Goal: Browse casually: Explore the website without a specific task or goal

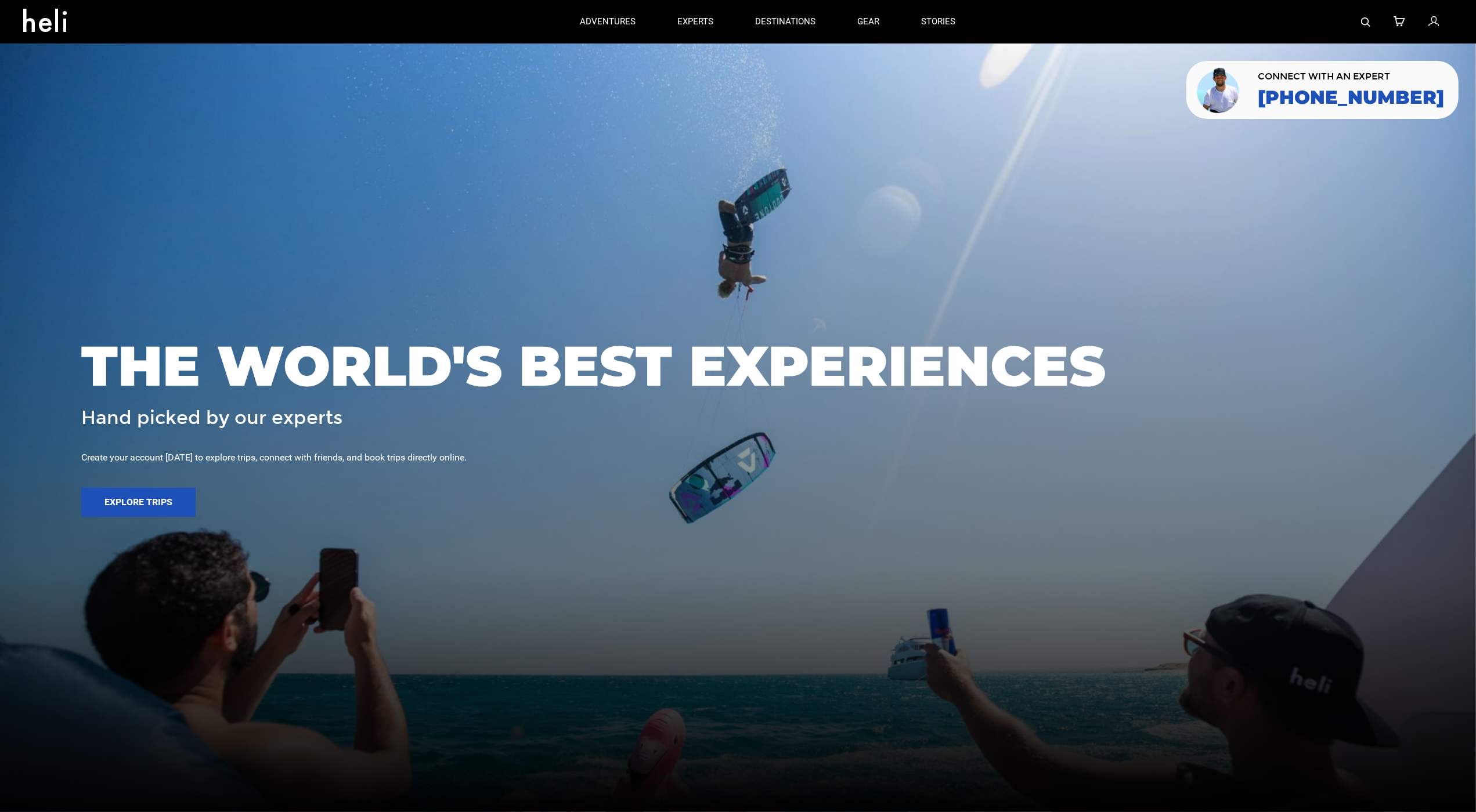
click at [107, 88] on div at bounding box center [738, 406] width 1476 height 812
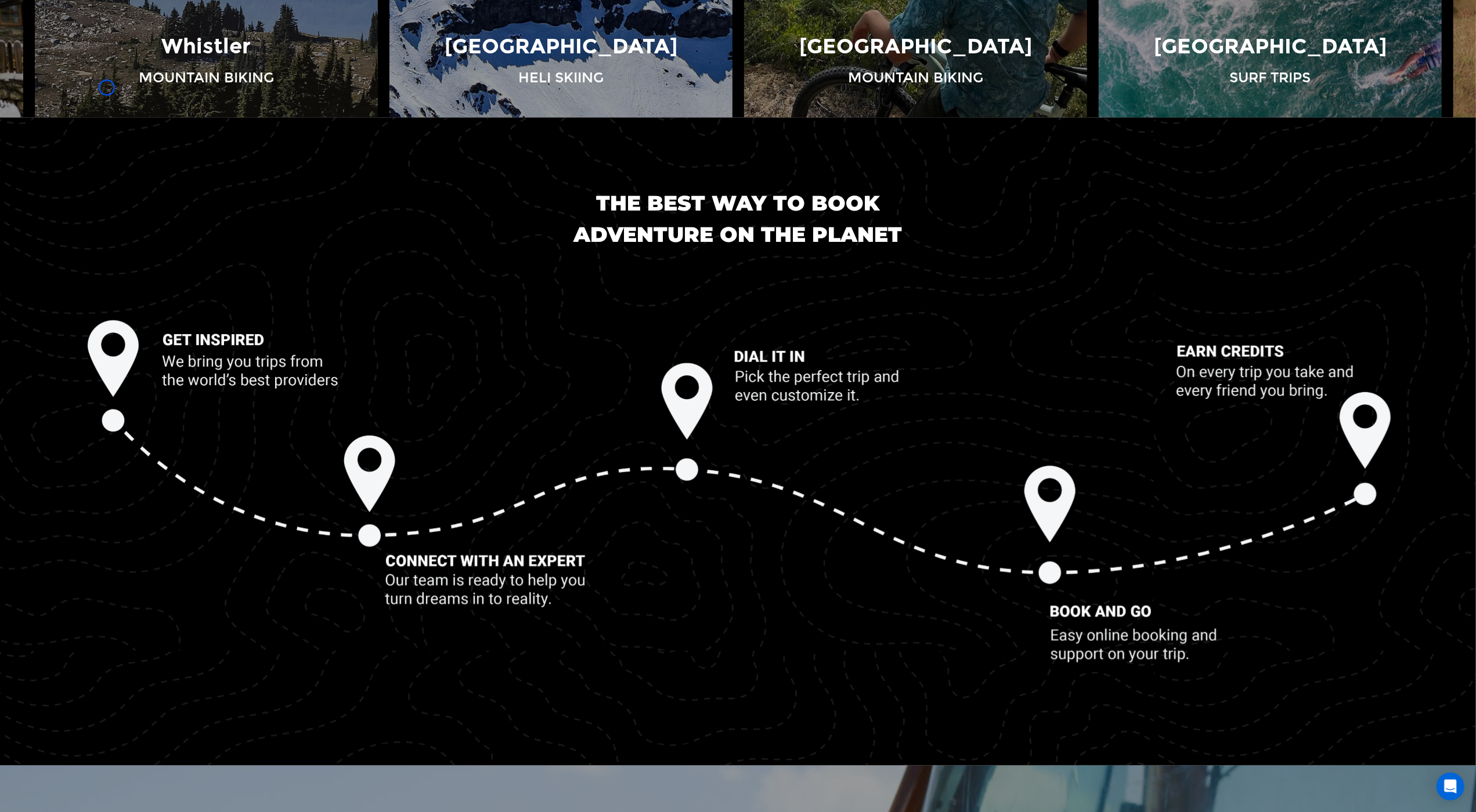
scroll to position [1493, 0]
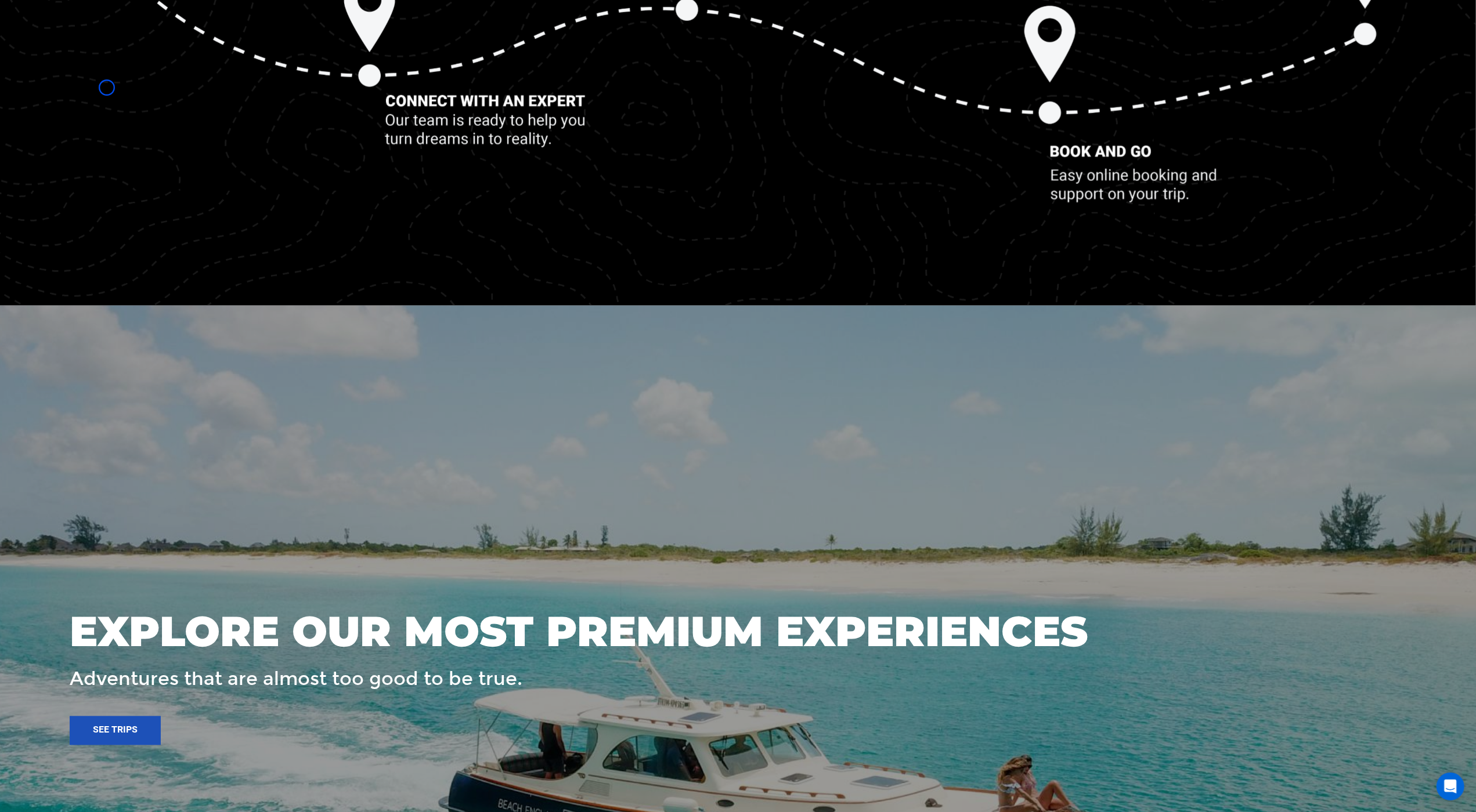
click at [107, 88] on img at bounding box center [738, 42] width 1476 height 435
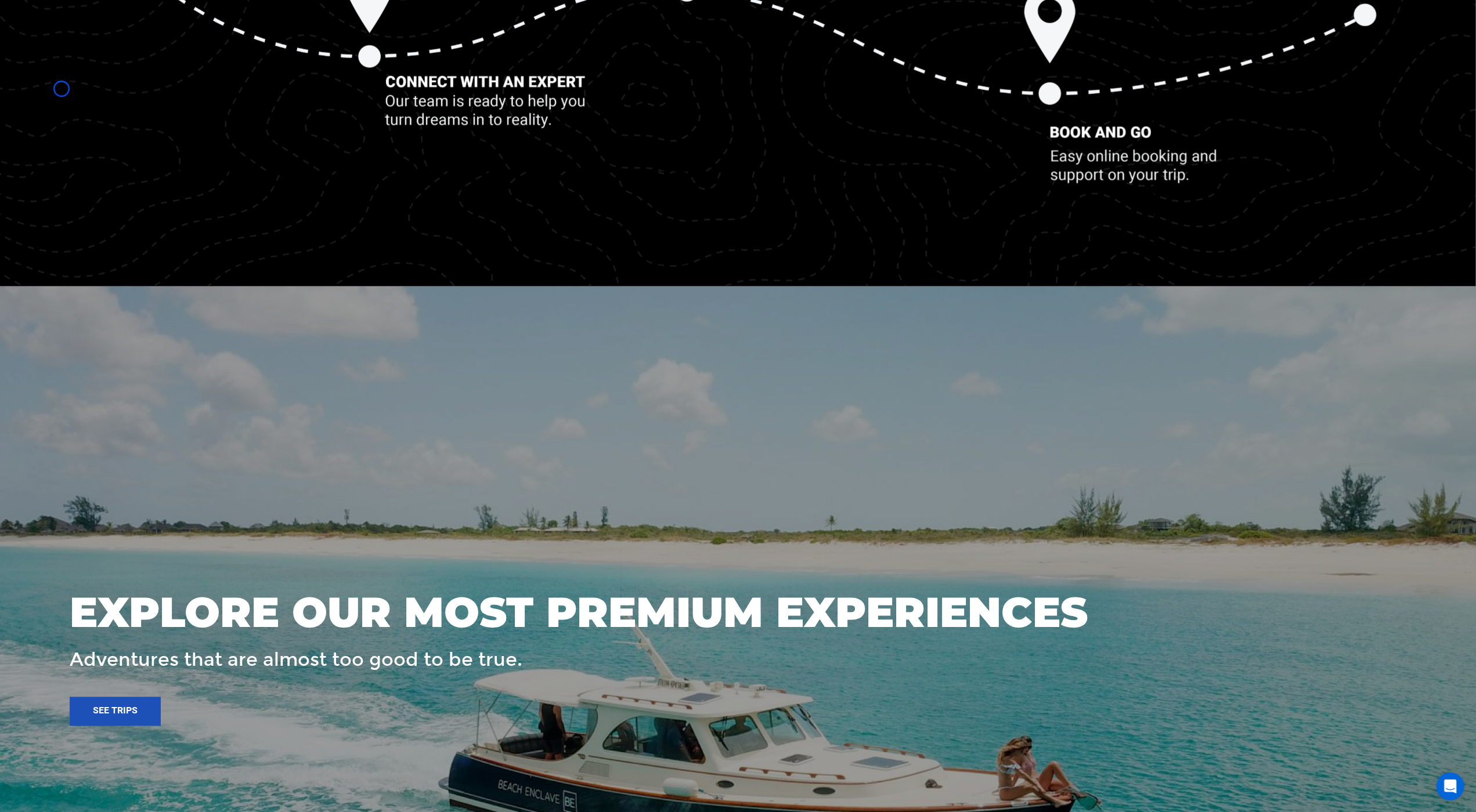
click at [62, 89] on img at bounding box center [738, 23] width 1476 height 435
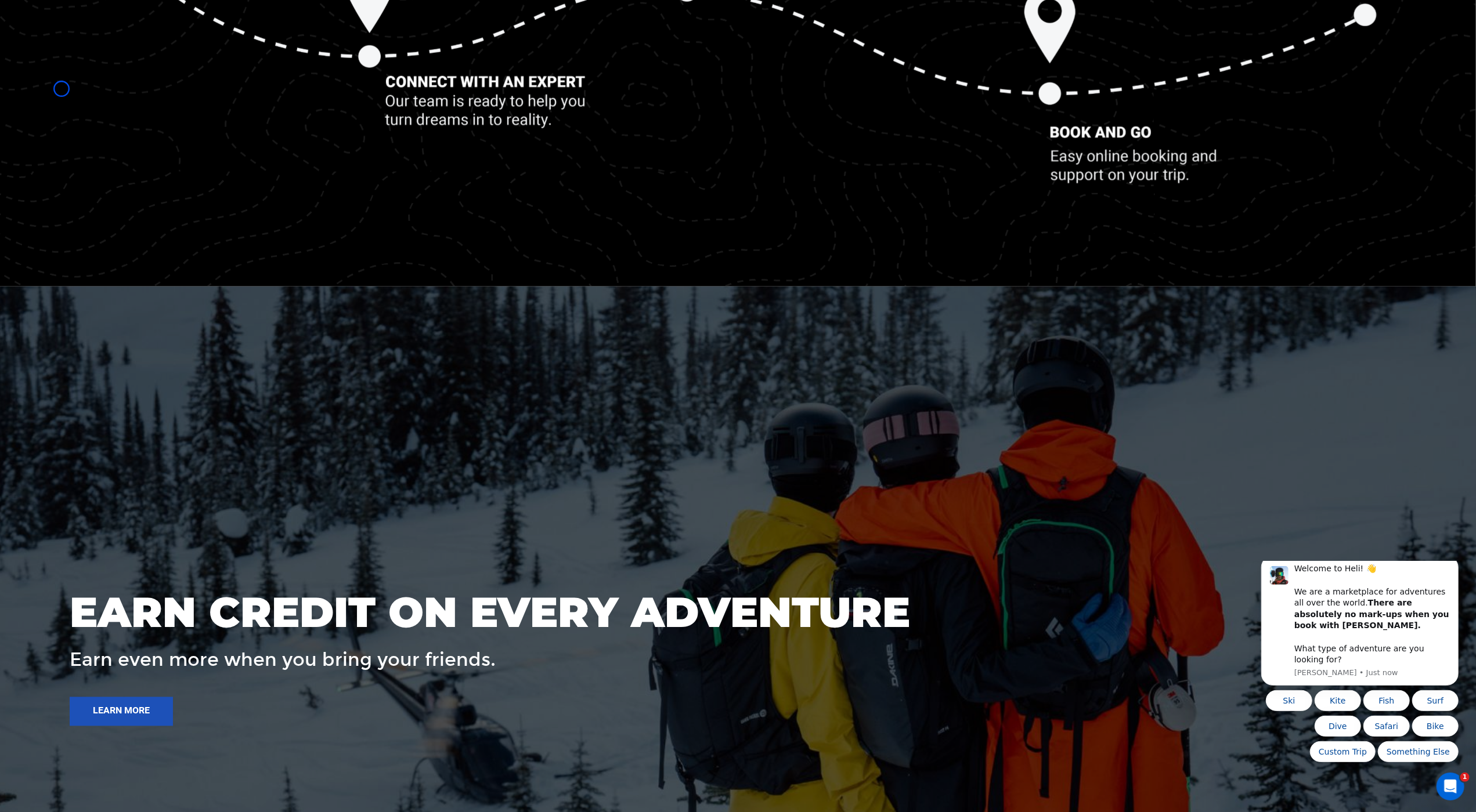
scroll to position [0, 0]
click at [90, 71] on img at bounding box center [738, 23] width 1476 height 435
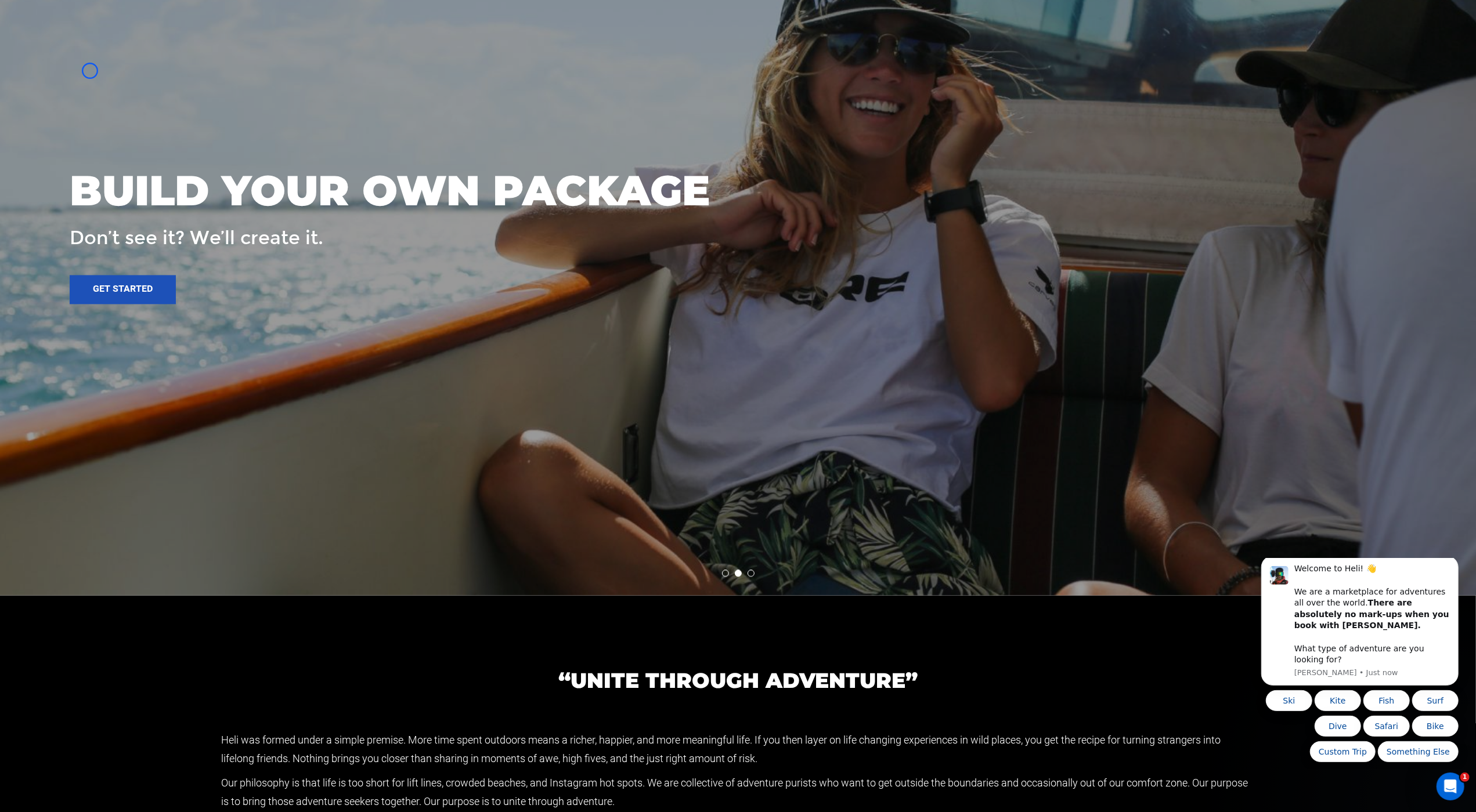
click at [90, 71] on div at bounding box center [738, 229] width 1477 height 731
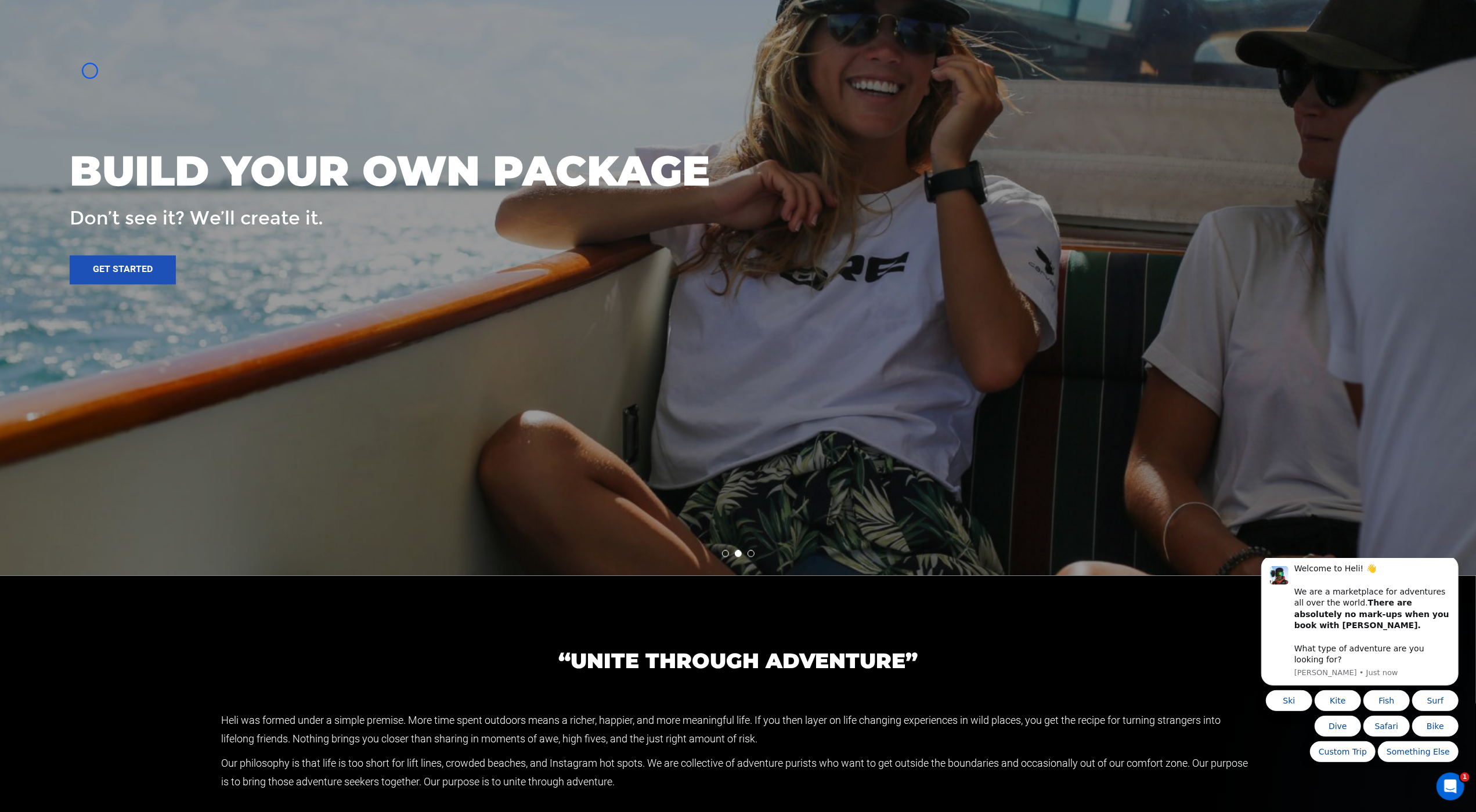
click at [107, 64] on div at bounding box center [738, 210] width 1477 height 731
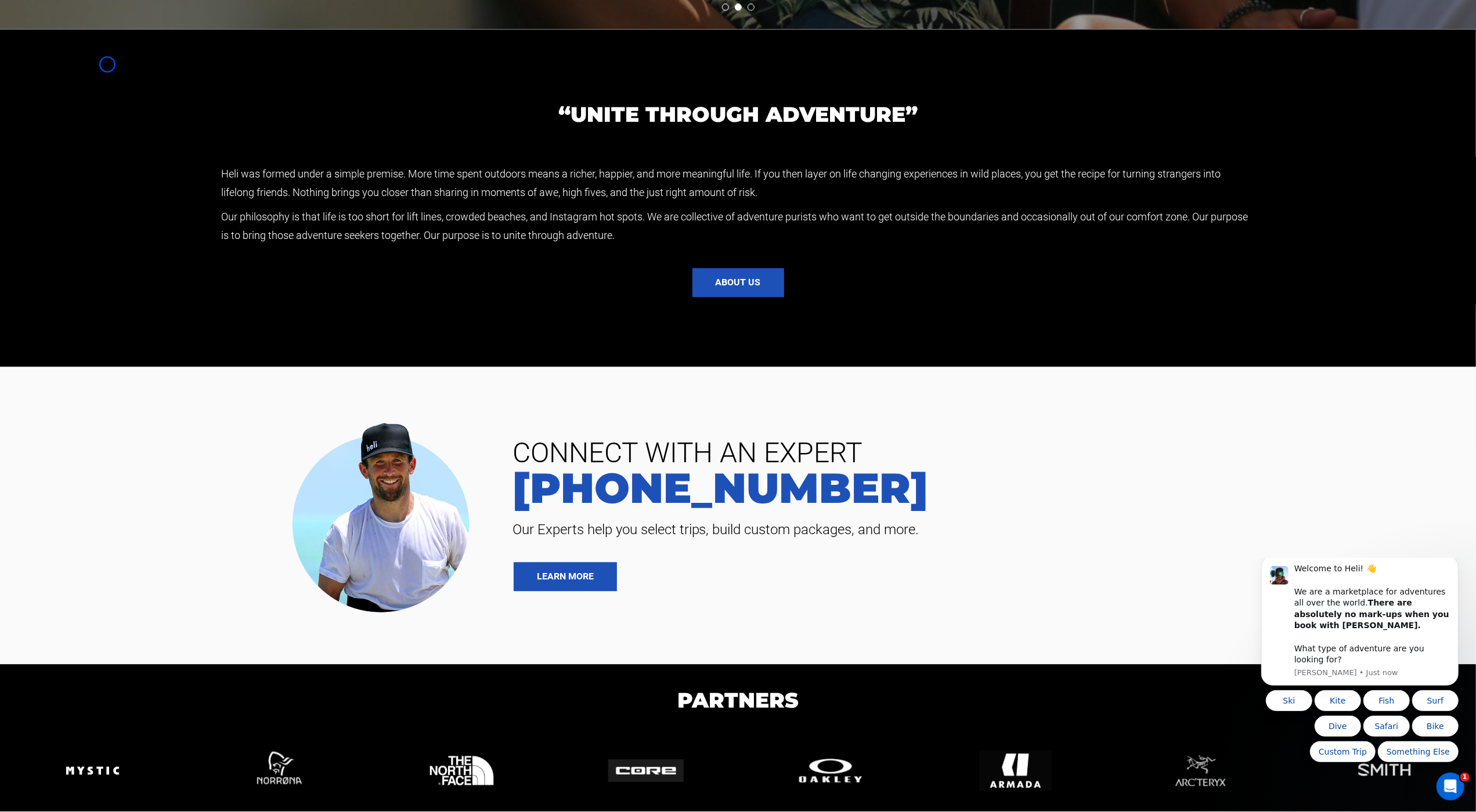
click at [107, 64] on section "“UNITE THROUGH ADVENTURE” Heli was formed under a simple premise. More time spe…" at bounding box center [738, 198] width 1476 height 338
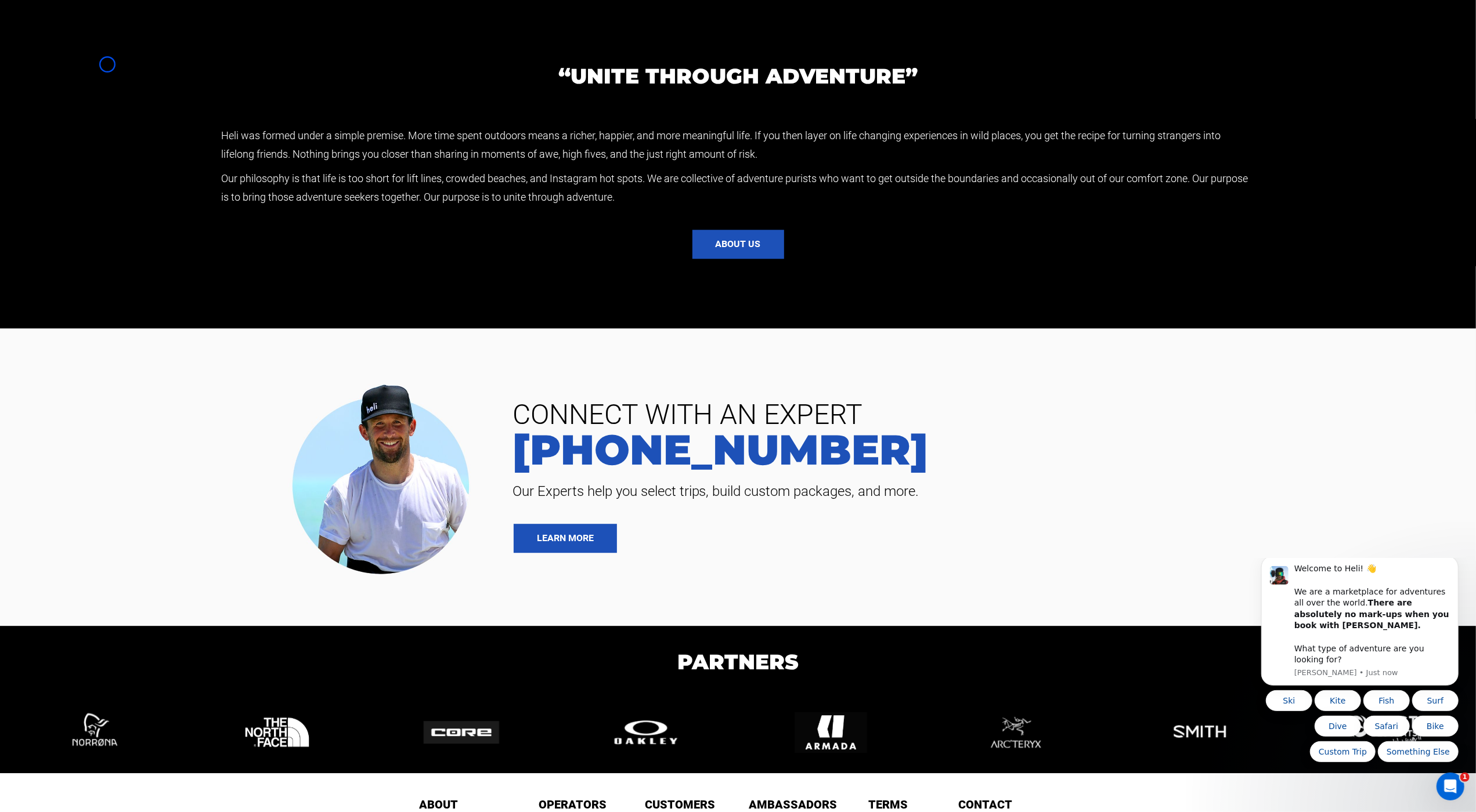
scroll to position [3098, 0]
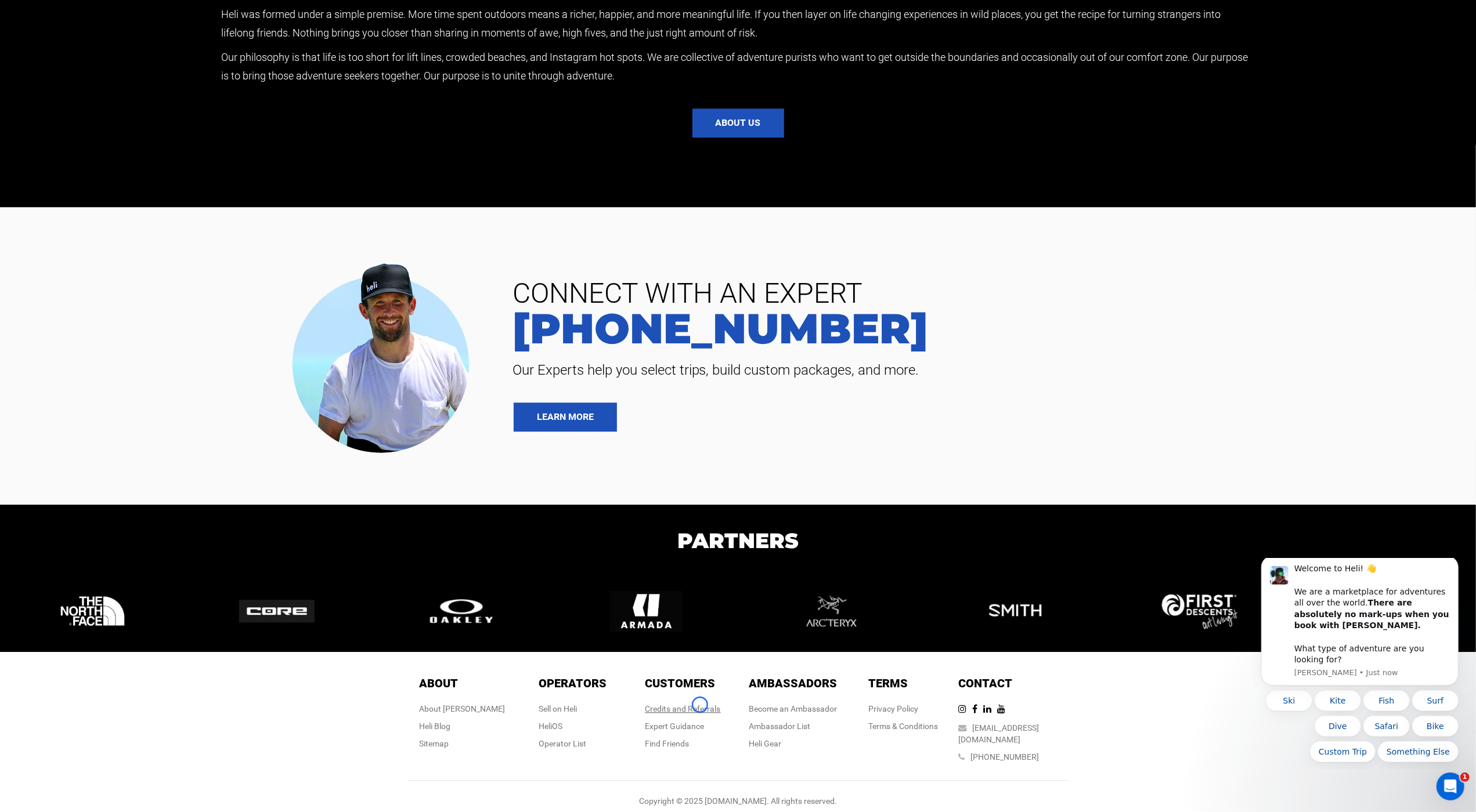
click at [700, 705] on link "Credits and Referrals" at bounding box center [683, 709] width 75 height 9
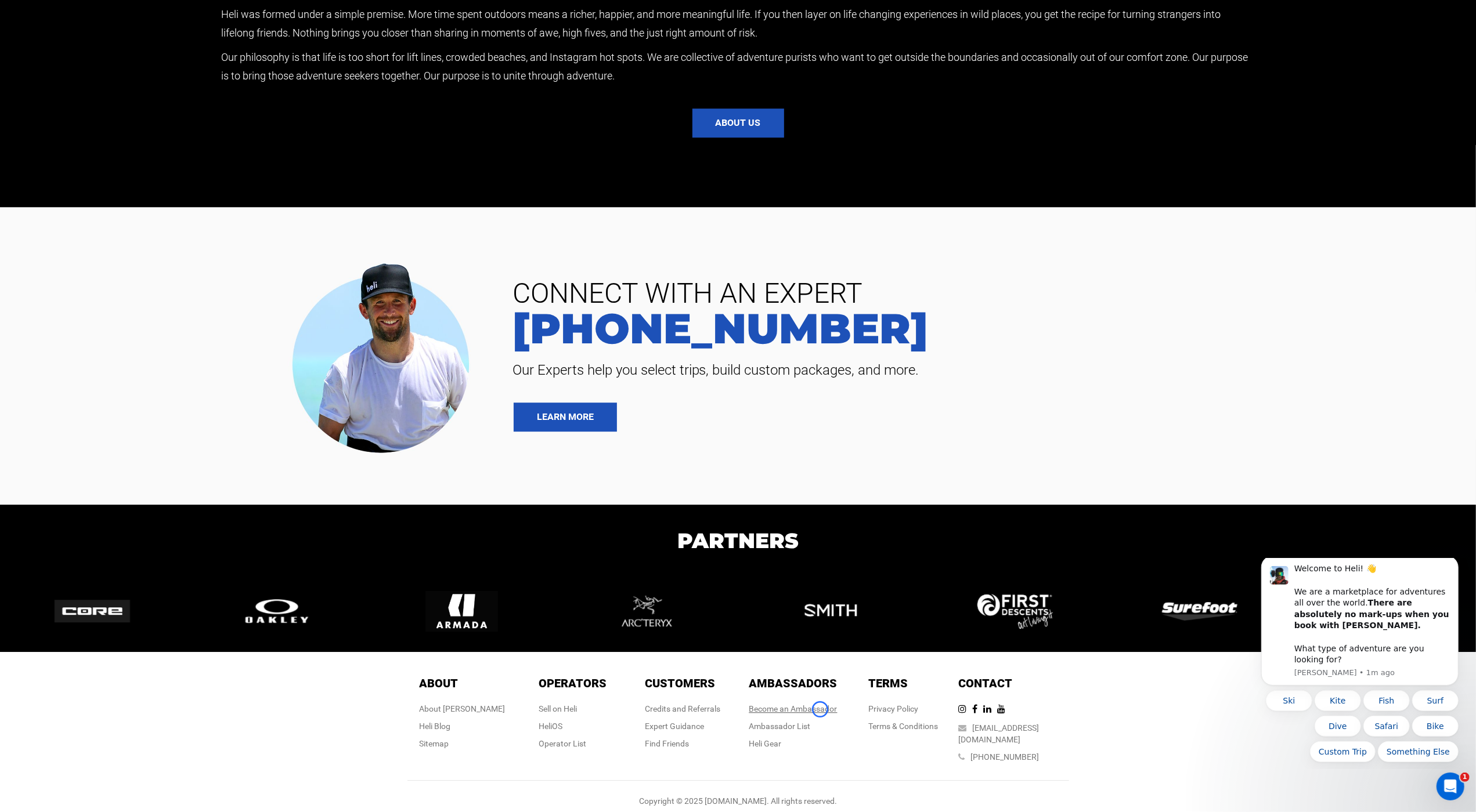
click at [820, 710] on link "Become an Ambassador" at bounding box center [793, 709] width 88 height 9
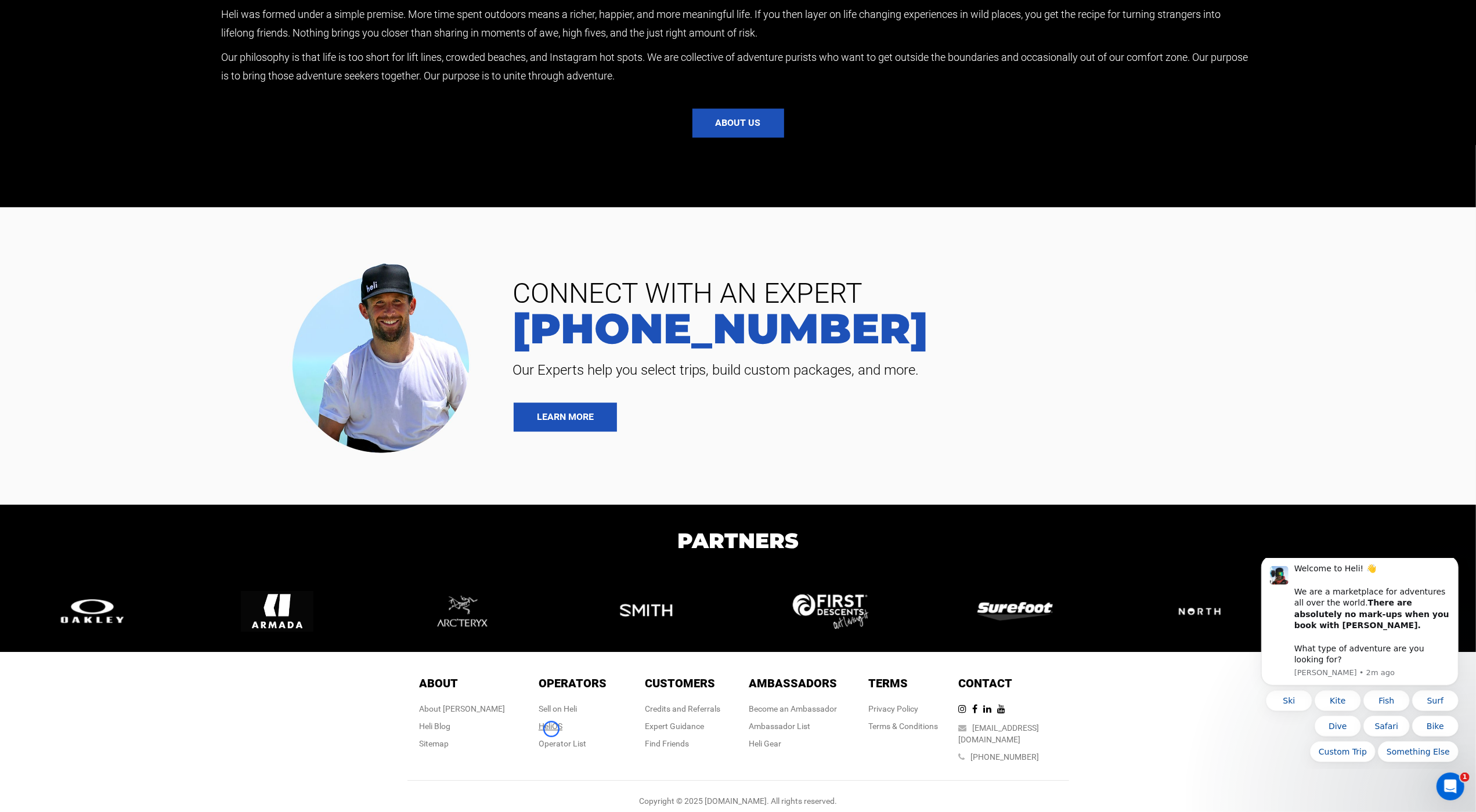
click at [551, 729] on link "HeliOS" at bounding box center [550, 726] width 24 height 9
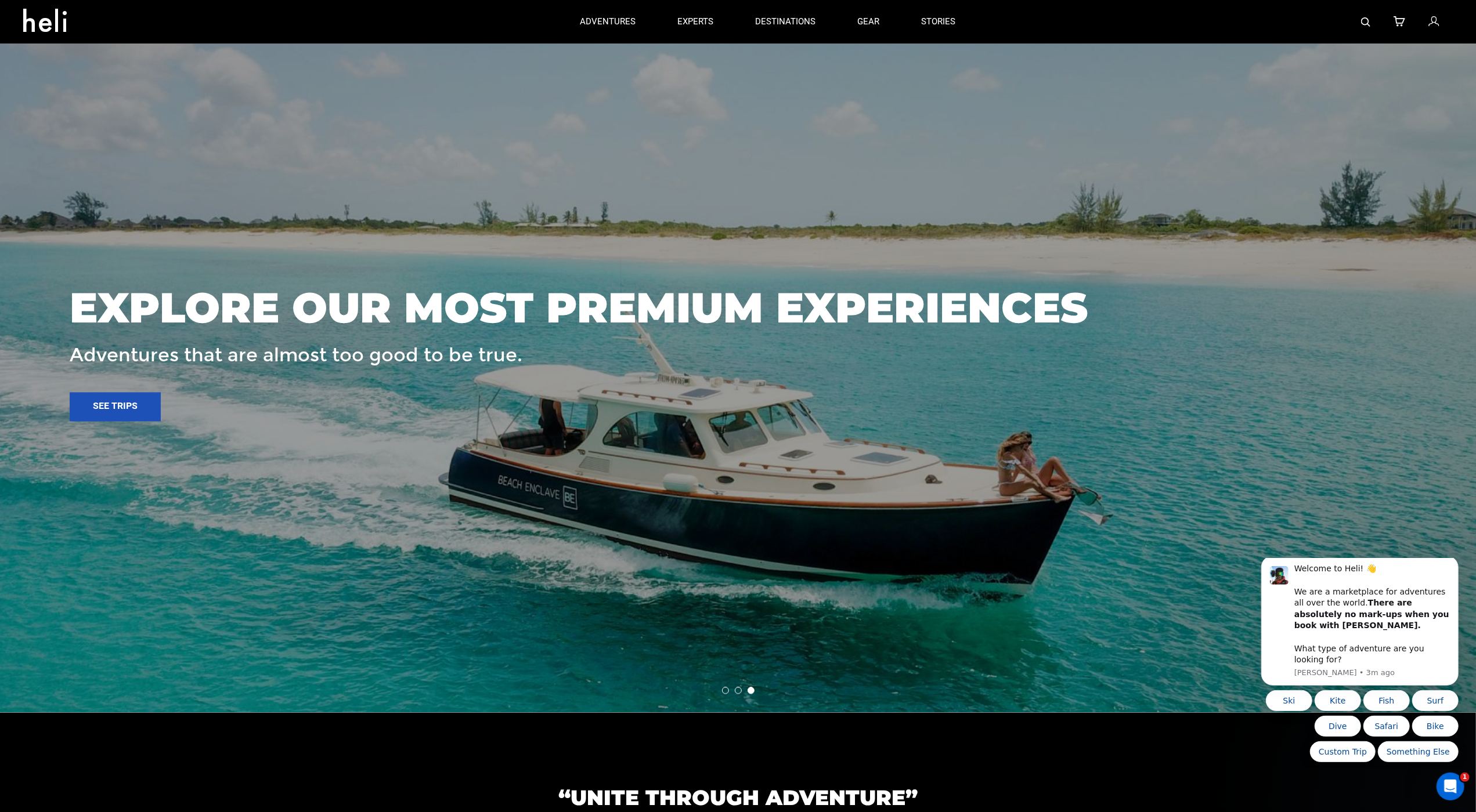
click at [96, 60] on div at bounding box center [738, 346] width 1477 height 731
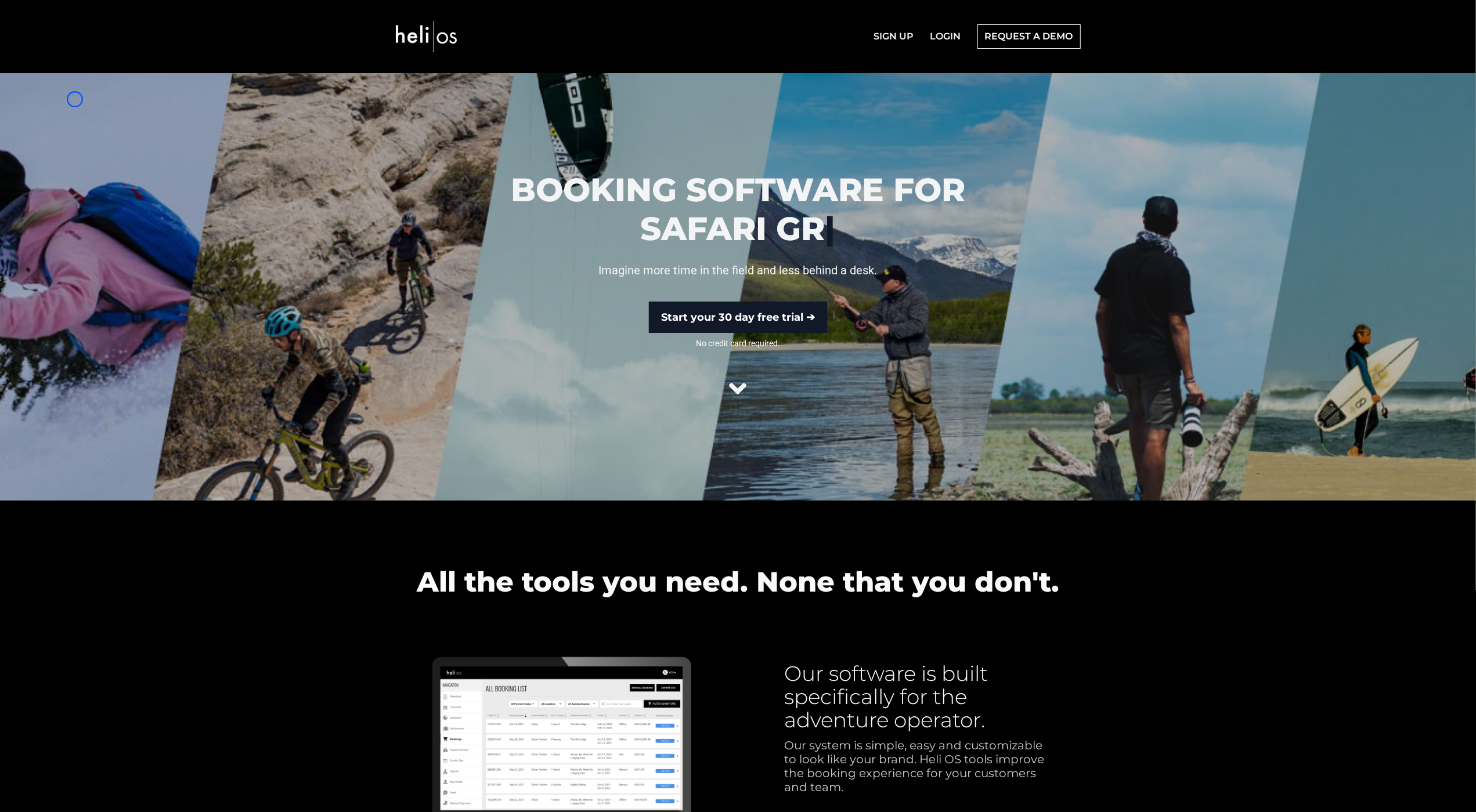
click at [75, 99] on div at bounding box center [738, 287] width 1476 height 428
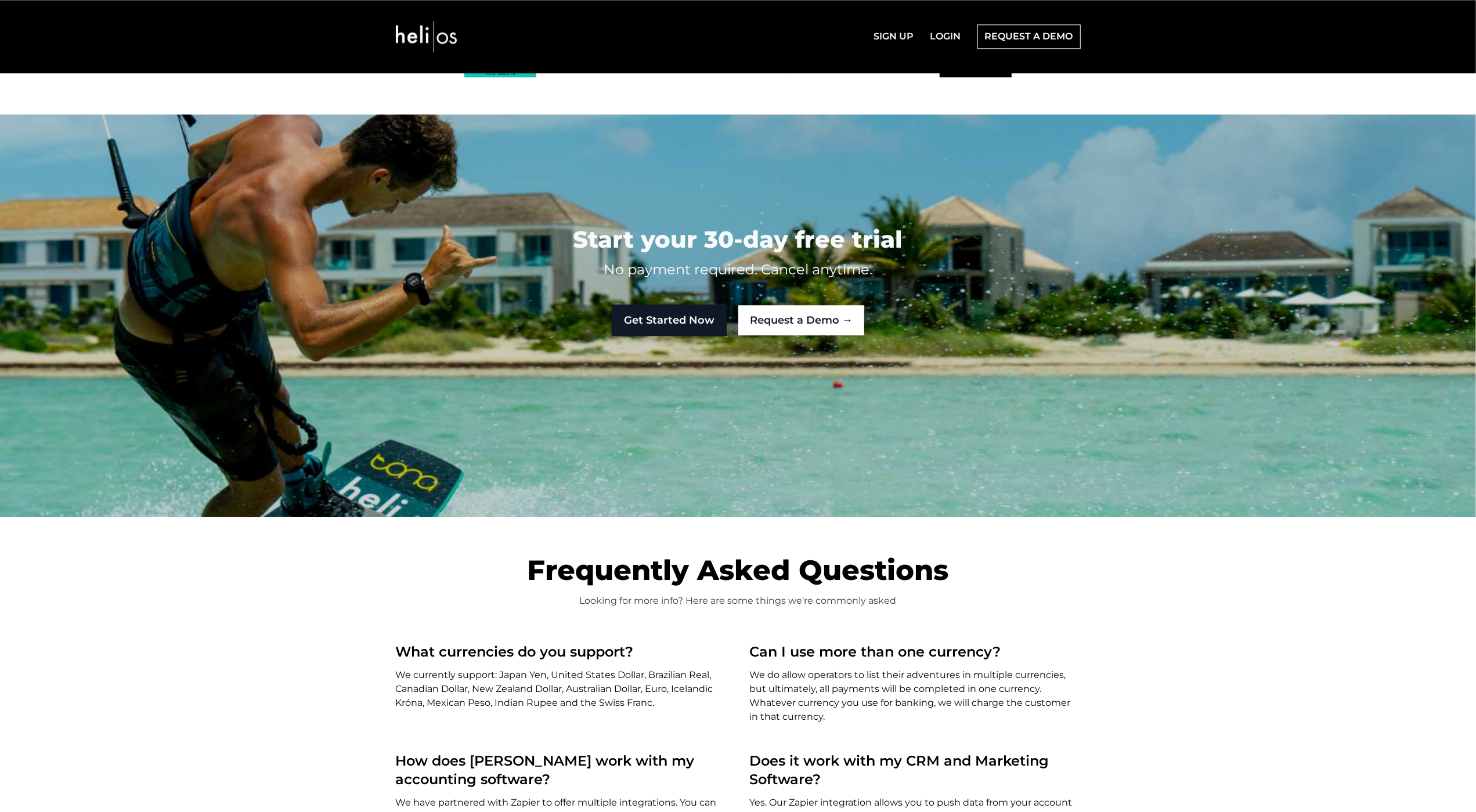
scroll to position [2945, 0]
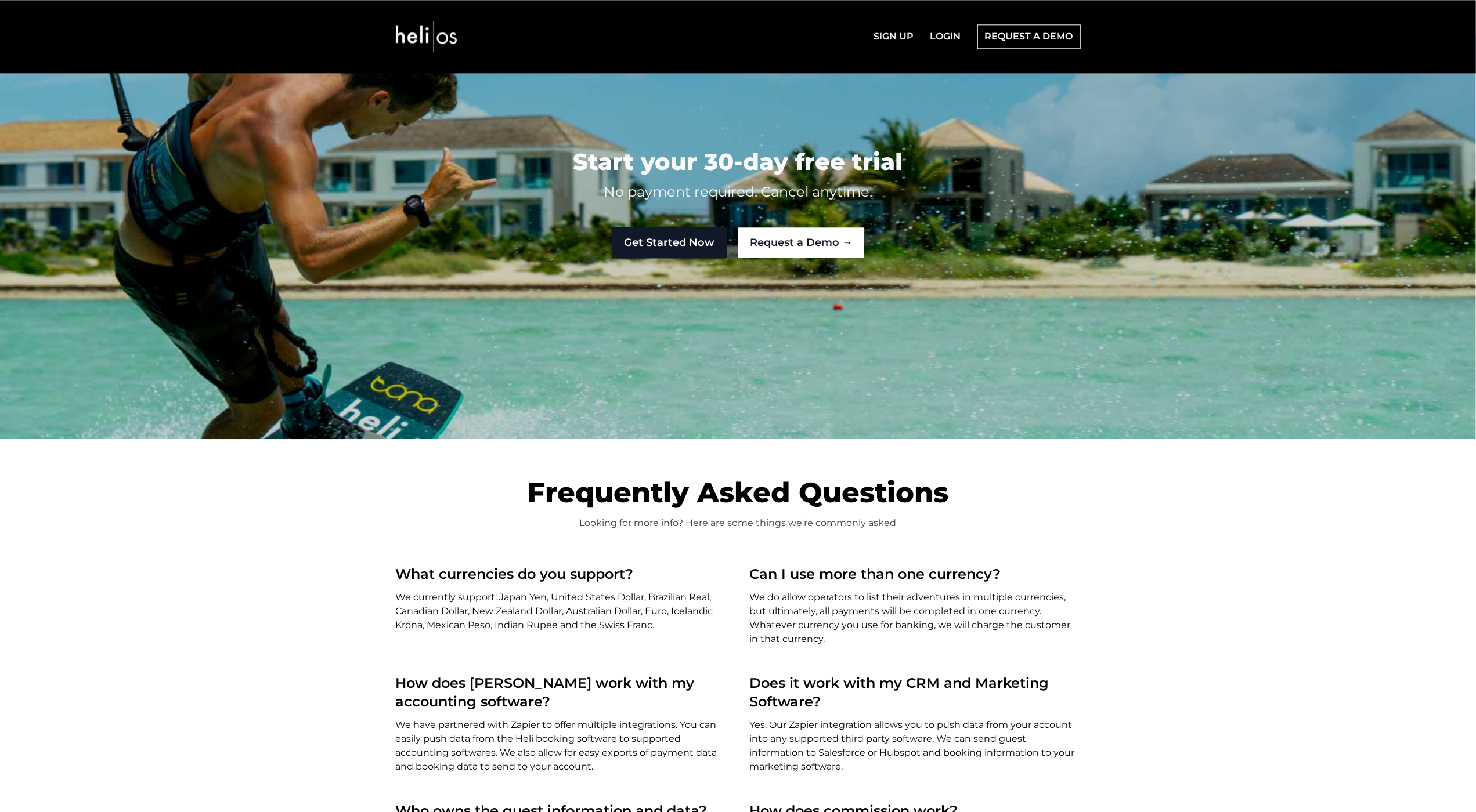
click at [75, 99] on div at bounding box center [738, 237] width 1476 height 403
